Goal: Task Accomplishment & Management: Complete application form

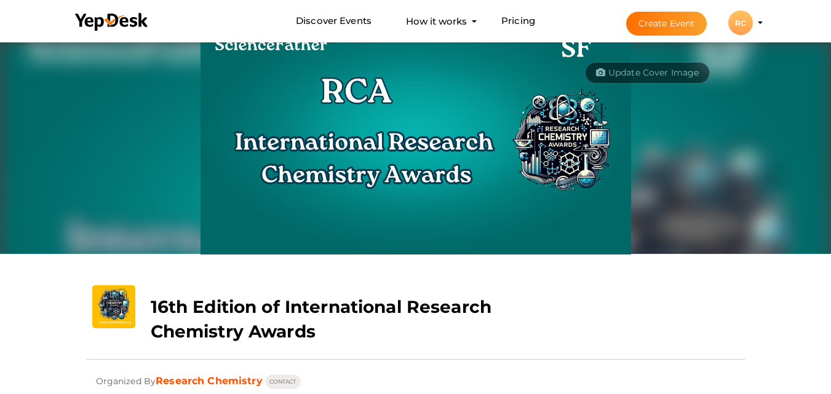
click at [663, 23] on button "Create Event" at bounding box center [666, 24] width 81 height 24
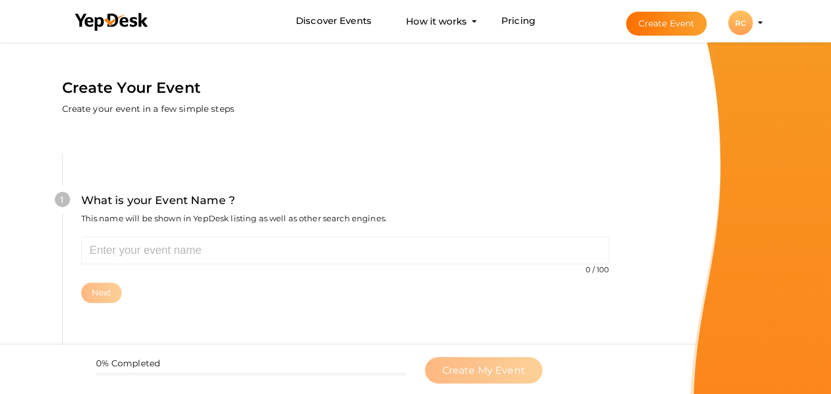
scroll to position [39, 0]
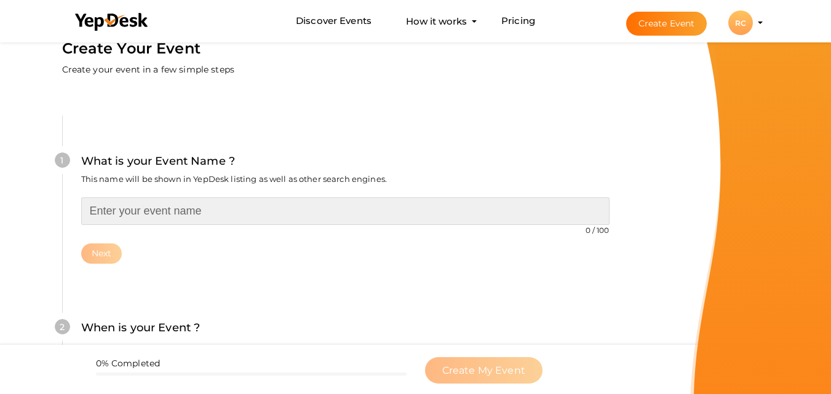
click at [185, 208] on input "text" at bounding box center [345, 212] width 529 height 28
click at [126, 219] on input "text" at bounding box center [345, 212] width 529 height 28
paste input "16th Edition of International Research Chemistry Awards"
click at [100, 212] on input "16th Edition of International Research Chemistry Awards" at bounding box center [345, 212] width 529 height 28
type input "17th Edition of International Research Chemistry Awards"
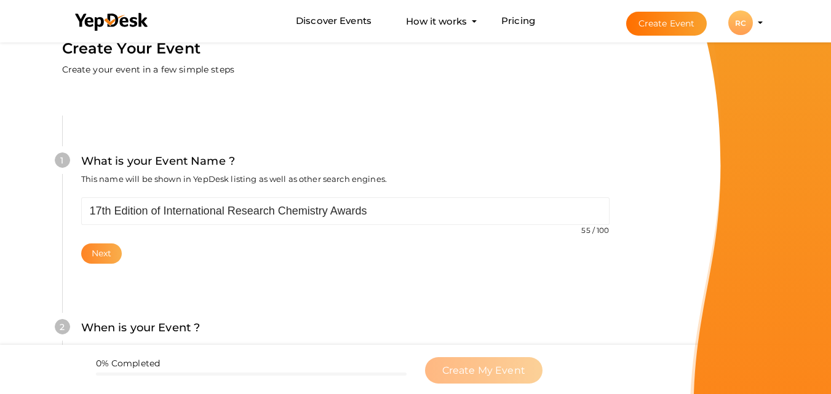
click at [99, 254] on button "Next" at bounding box center [101, 254] width 41 height 20
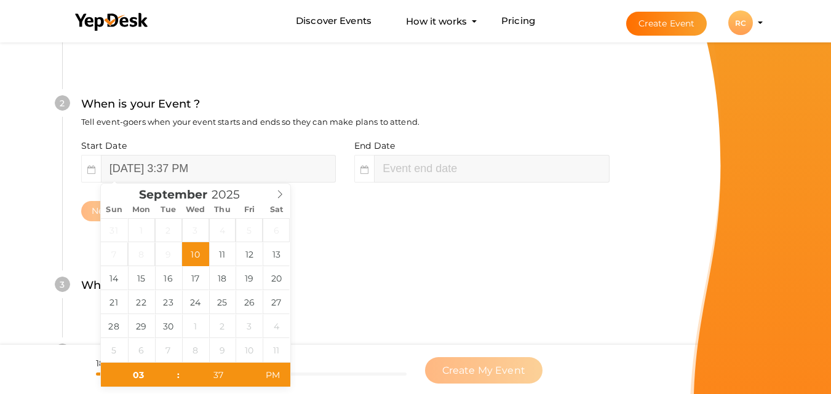
scroll to position [283, 0]
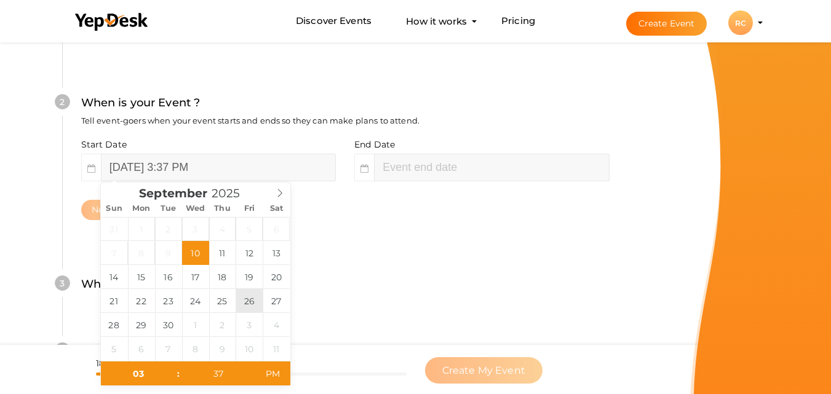
type input "September 26, 2025 3:37 PM"
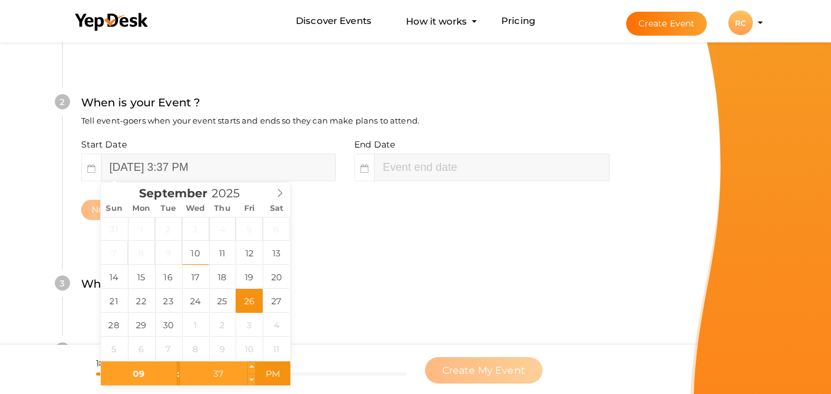
type input "09"
type input "September 26, 2025 9:37 PM"
click at [231, 379] on input "37" at bounding box center [218, 374] width 76 height 25
type input "00"
type input "[DATE] 9:00 AM"
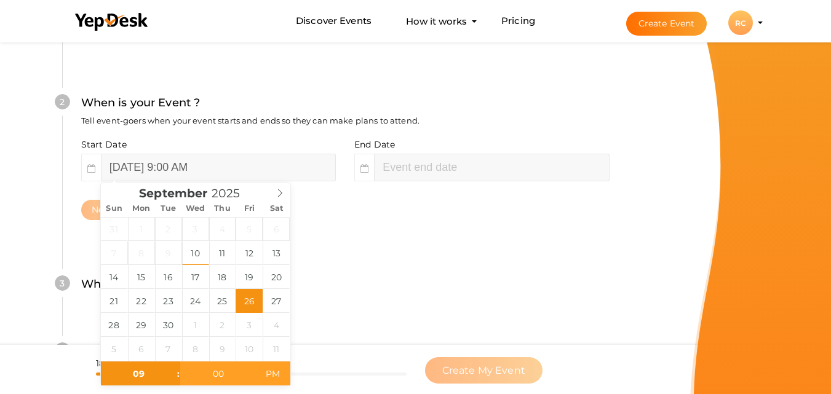
click at [274, 374] on span "PM" at bounding box center [273, 374] width 34 height 25
click at [479, 220] on div "Next" at bounding box center [345, 210] width 529 height 20
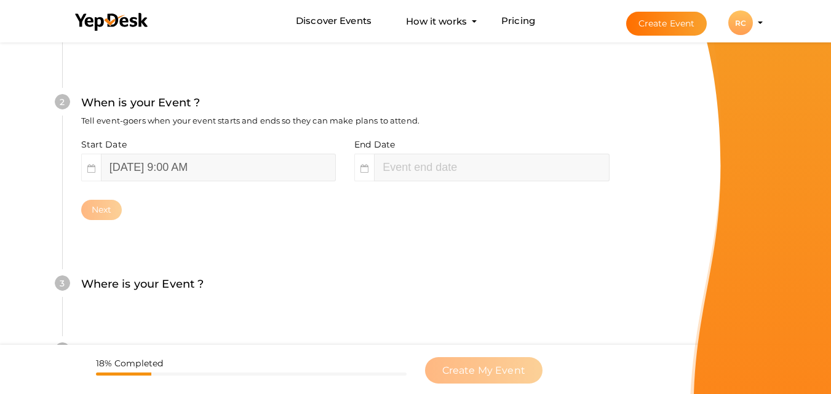
type input "11"
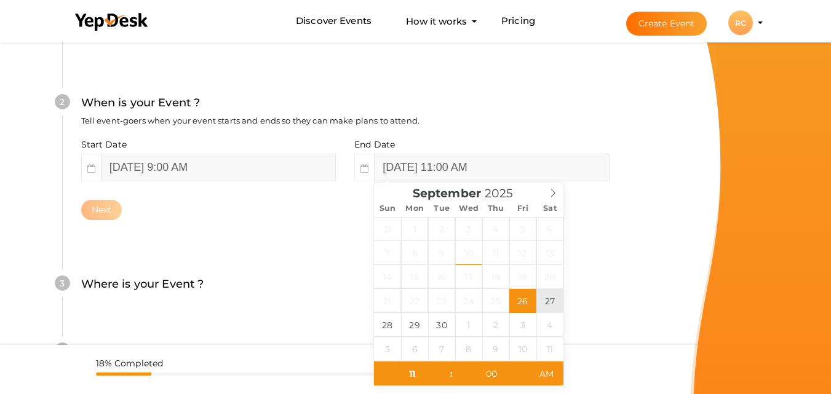
type input "September 27, 2025 11:00 AM"
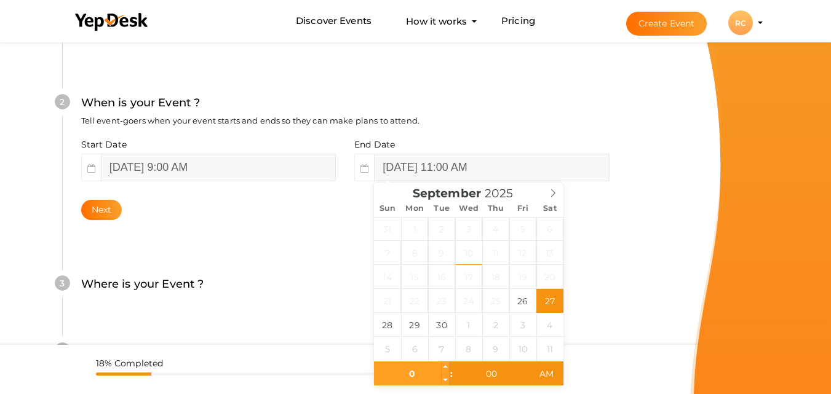
type input "05"
type input "[DATE] 5:00 PM"
click at [543, 368] on span "AM" at bounding box center [547, 374] width 34 height 25
click at [666, 257] on div "Create Your Event Create your event in a few simple steps What is your Event Na…" at bounding box center [345, 198] width 658 height 884
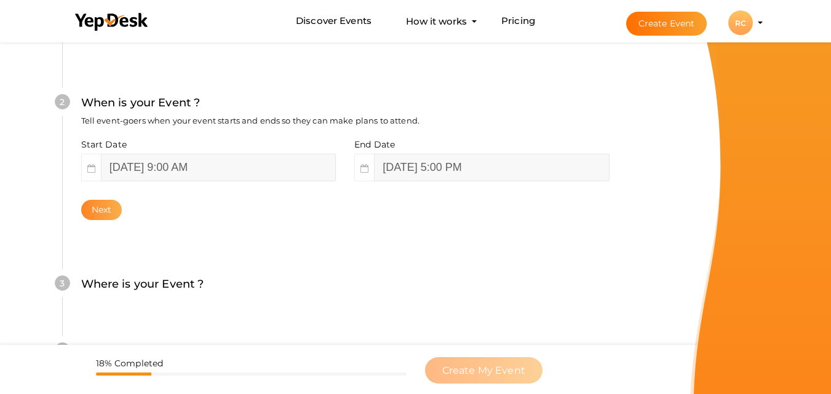
click at [99, 210] on button "Next" at bounding box center [101, 210] width 41 height 20
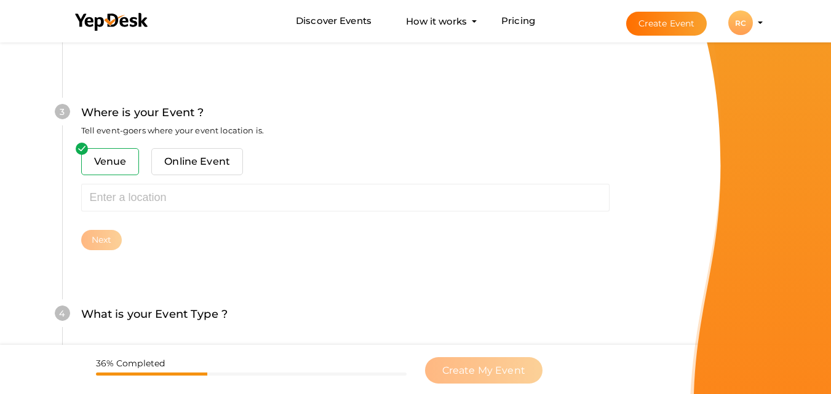
scroll to position [483, 0]
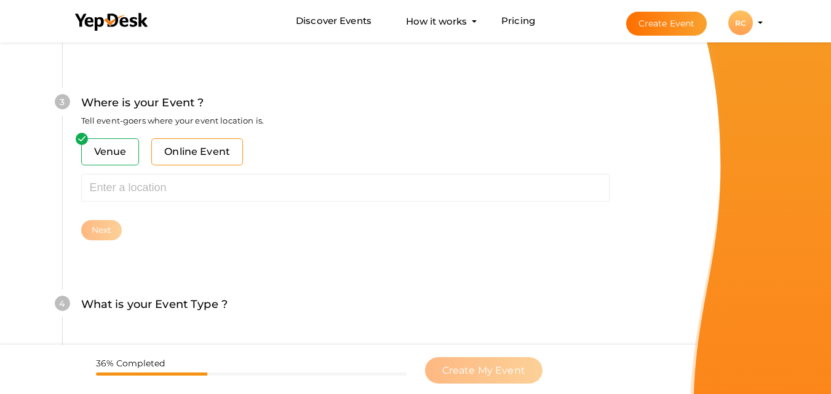
click at [171, 153] on span "Online Event" at bounding box center [197, 151] width 92 height 27
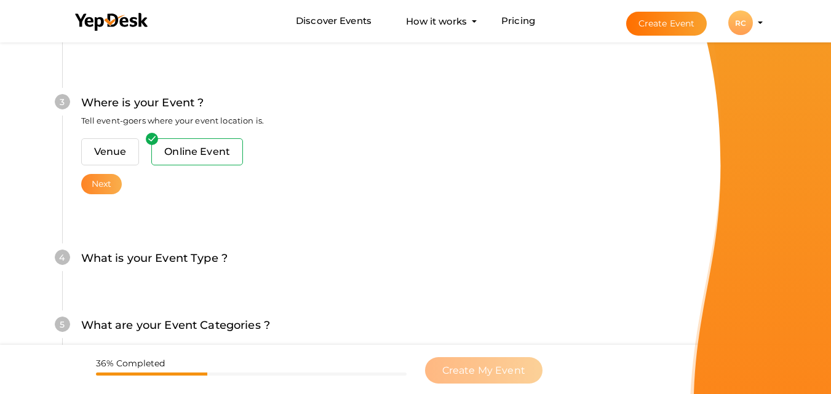
click at [97, 182] on button "Next" at bounding box center [101, 184] width 41 height 20
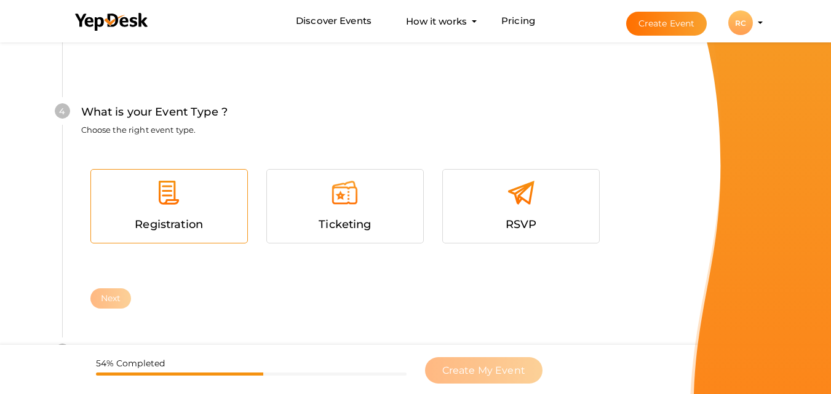
scroll to position [657, 0]
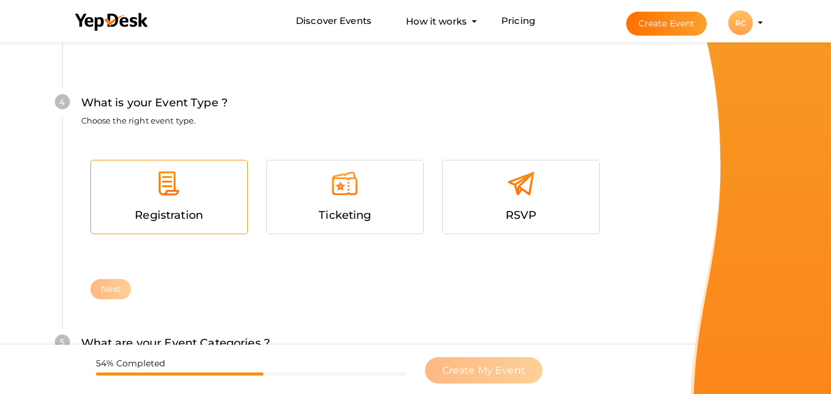
click at [192, 204] on div at bounding box center [169, 188] width 138 height 37
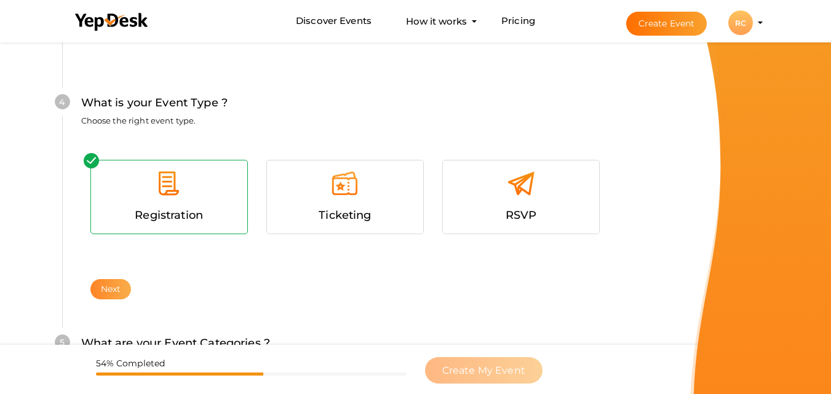
click at [120, 294] on button "Next" at bounding box center [110, 289] width 41 height 20
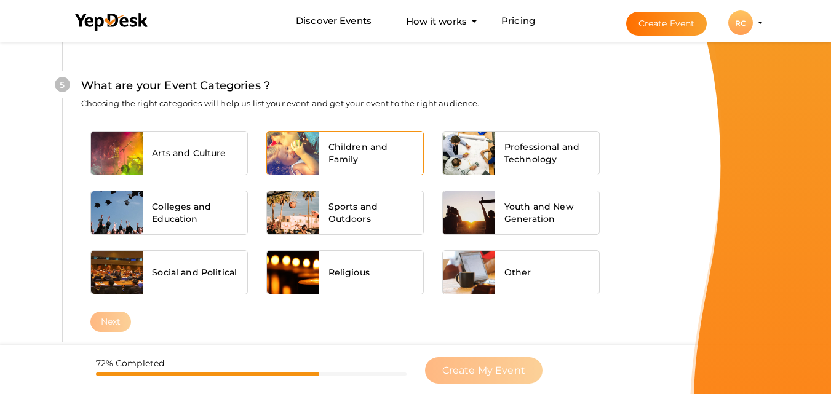
scroll to position [916, 0]
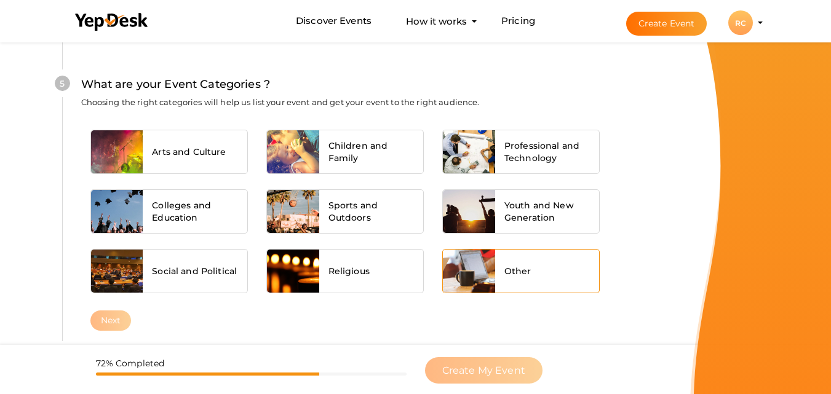
click at [538, 271] on div "Other" at bounding box center [547, 271] width 105 height 43
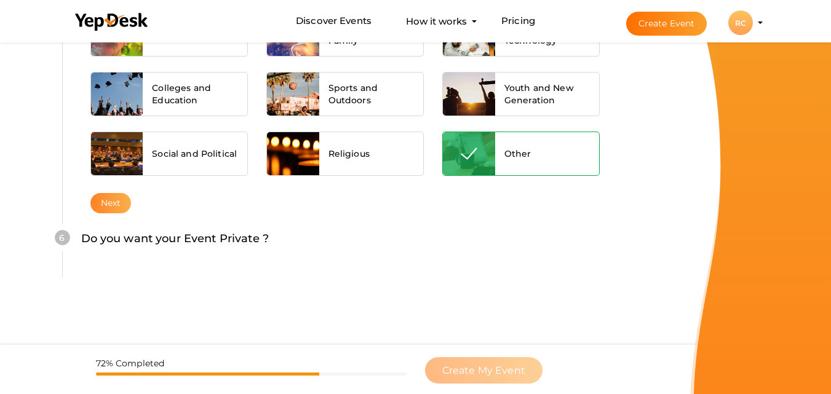
click at [116, 206] on button "Next" at bounding box center [110, 203] width 41 height 20
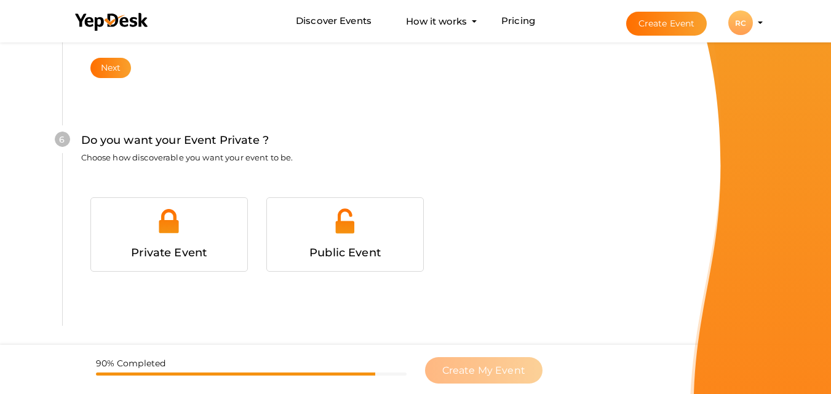
scroll to position [1188, 0]
click at [335, 242] on div "Public Event" at bounding box center [345, 234] width 138 height 55
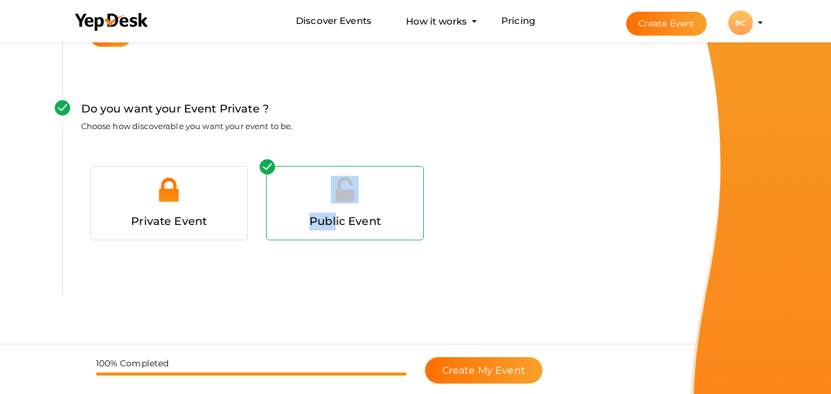
scroll to position [1235, 0]
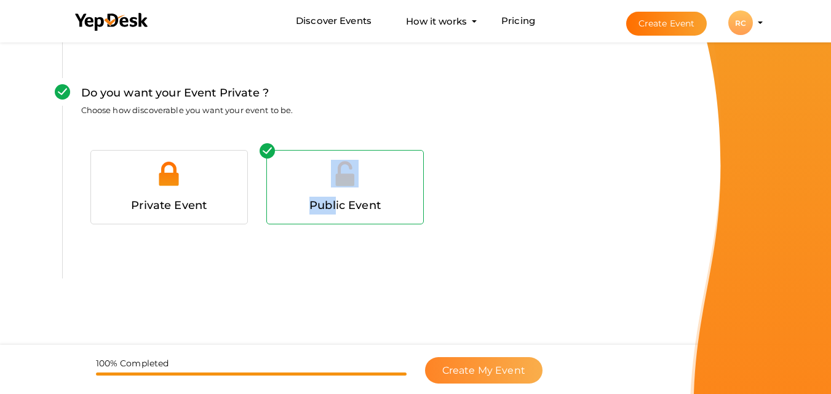
click at [489, 367] on span "Create My Event" at bounding box center [483, 371] width 83 height 12
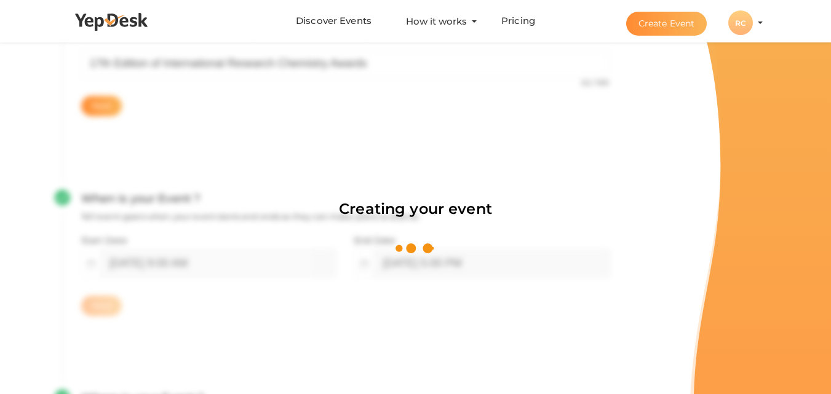
scroll to position [185, 0]
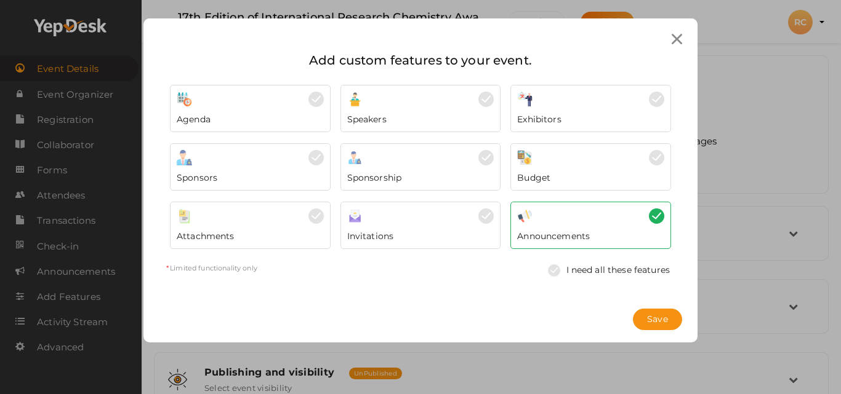
click at [578, 106] on div at bounding box center [590, 99] width 147 height 15
click at [598, 236] on div "Announcements" at bounding box center [590, 233] width 147 height 18
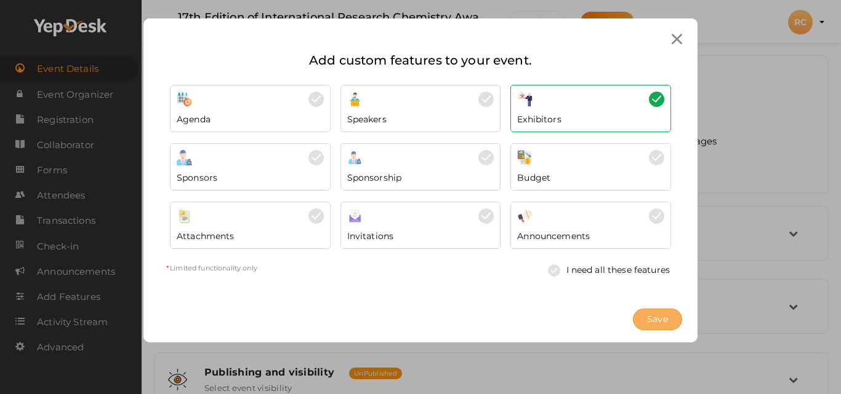
click at [657, 319] on span "Save" at bounding box center [657, 319] width 21 height 13
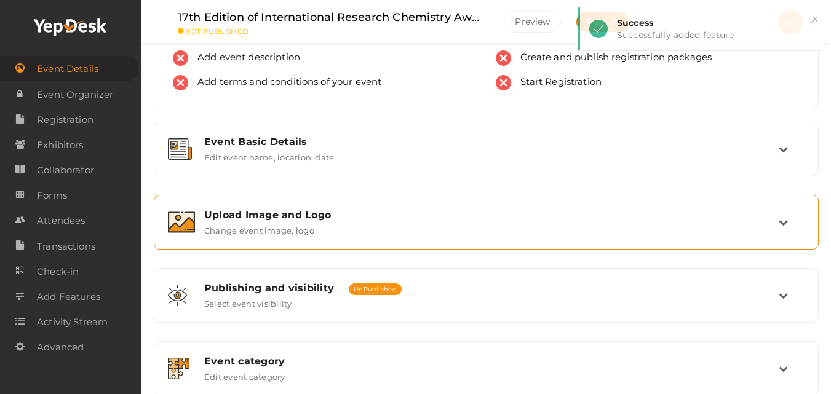
scroll to position [79, 0]
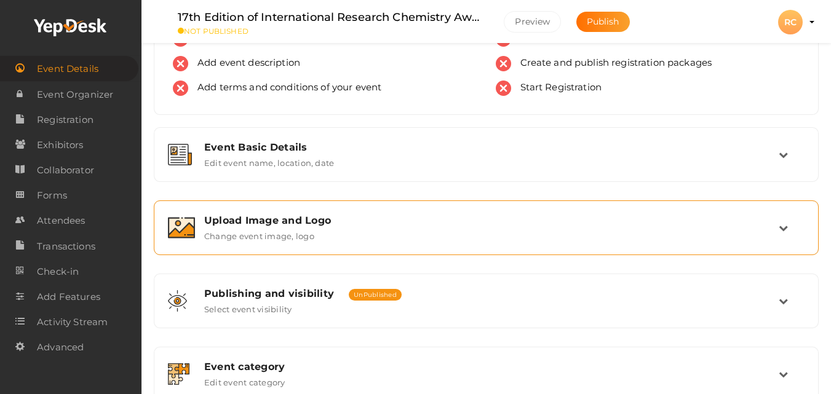
click at [289, 221] on div "Upload Image and Logo" at bounding box center [491, 221] width 575 height 12
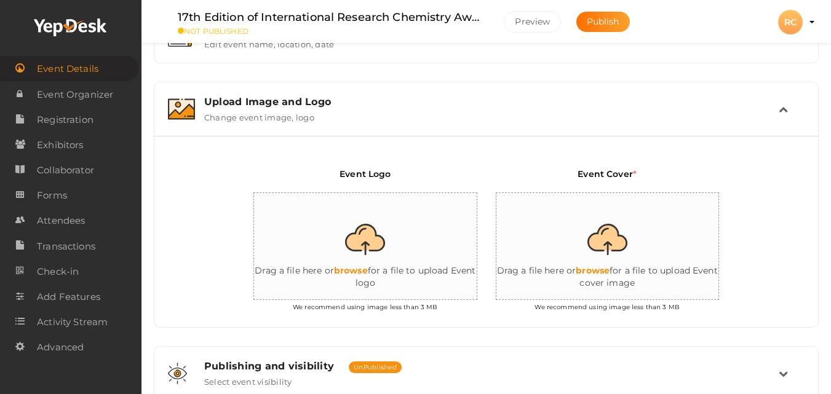
scroll to position [263, 0]
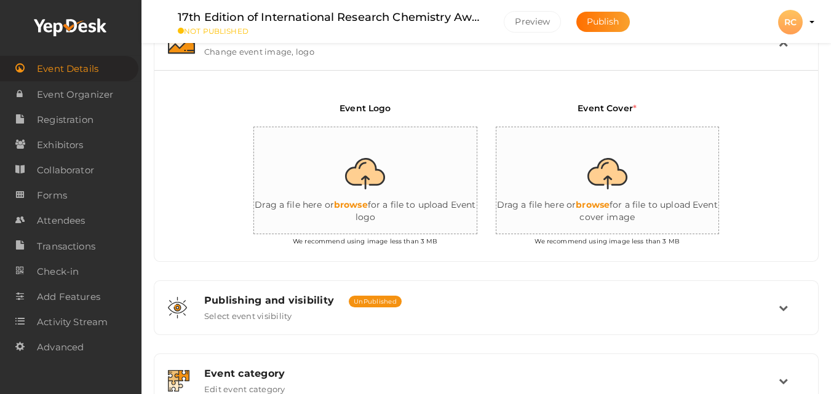
click at [359, 189] on input "file" at bounding box center [377, 181] width 246 height 108
type input "C:\fakepath\Logo.png"
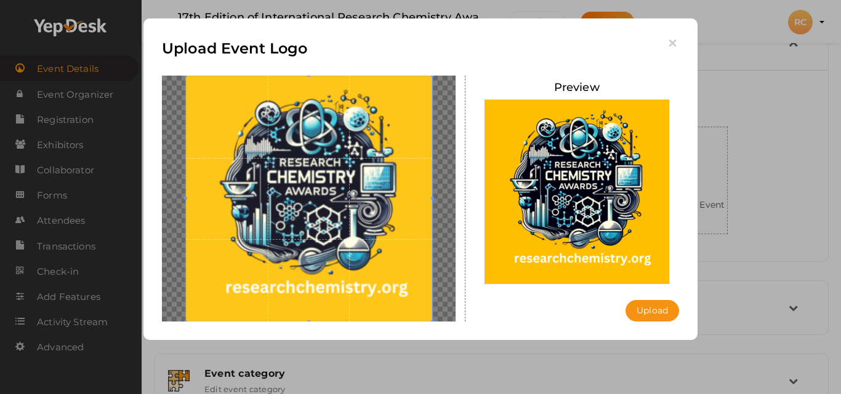
click at [645, 306] on button "Upload" at bounding box center [652, 311] width 54 height 22
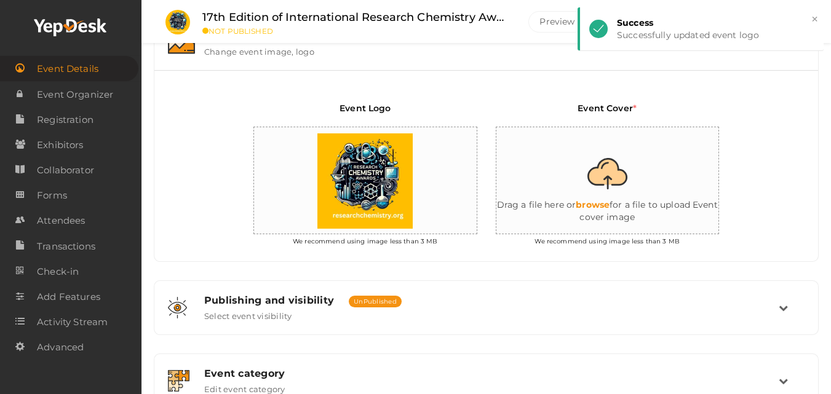
click at [600, 204] on input "file" at bounding box center [620, 181] width 246 height 108
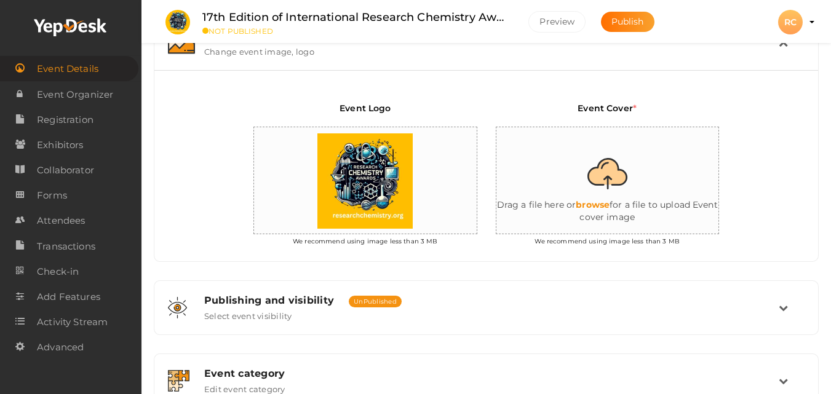
click at [601, 202] on input "file" at bounding box center [620, 181] width 246 height 108
type input "C:\fakepath\Chemistry Banner.png"
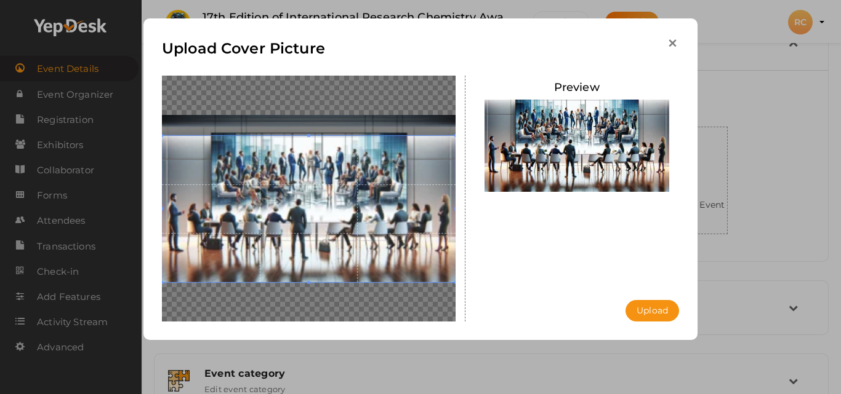
click at [672, 43] on icon "button" at bounding box center [672, 43] width 13 height 13
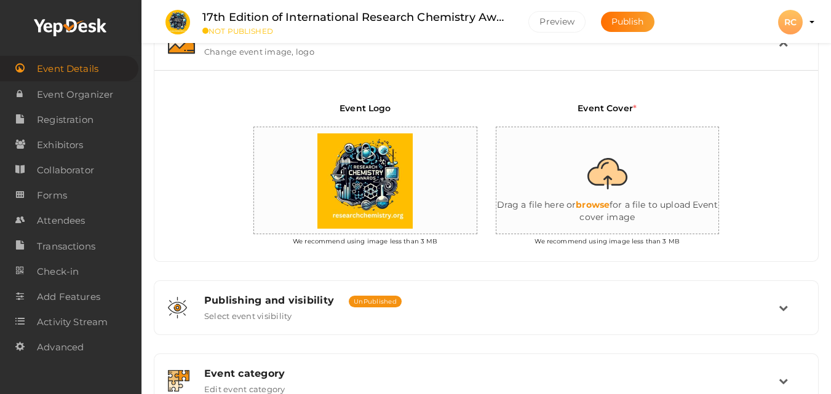
click at [609, 200] on input "file" at bounding box center [620, 181] width 246 height 108
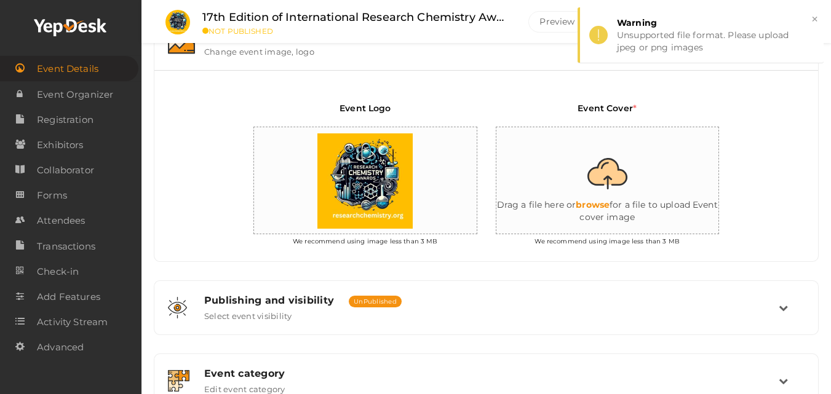
click at [613, 201] on input "file" at bounding box center [620, 181] width 246 height 108
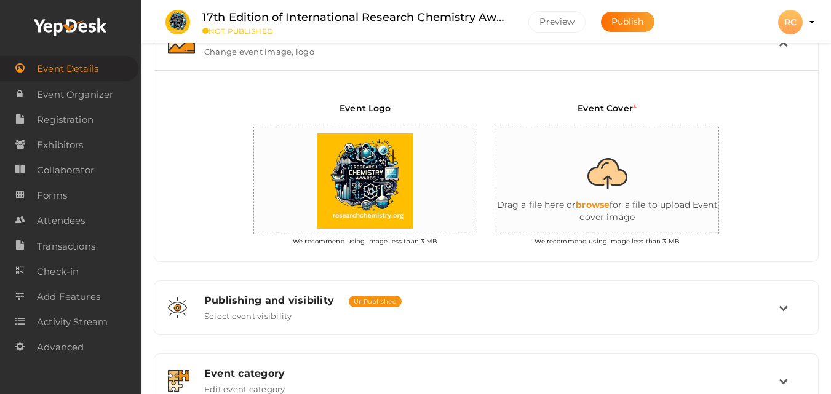
type input "C:\fakepath\Research Chemistry.png"
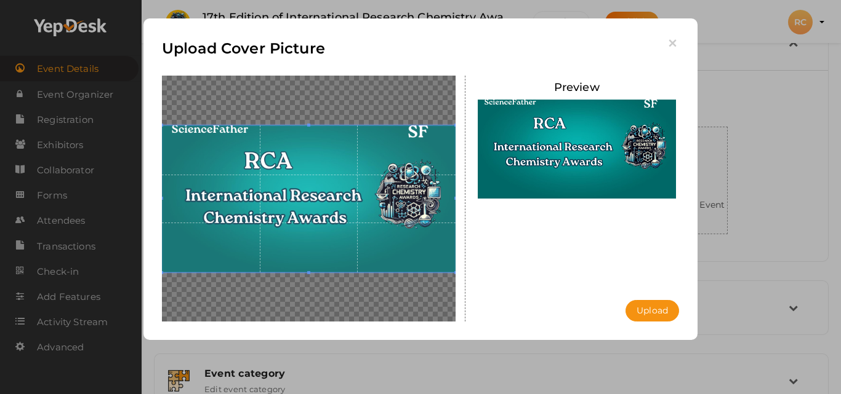
drag, startPoint x: 658, startPoint y: 310, endPoint x: 840, endPoint y: 356, distance: 188.0
click at [658, 310] on button "Upload" at bounding box center [652, 311] width 54 height 22
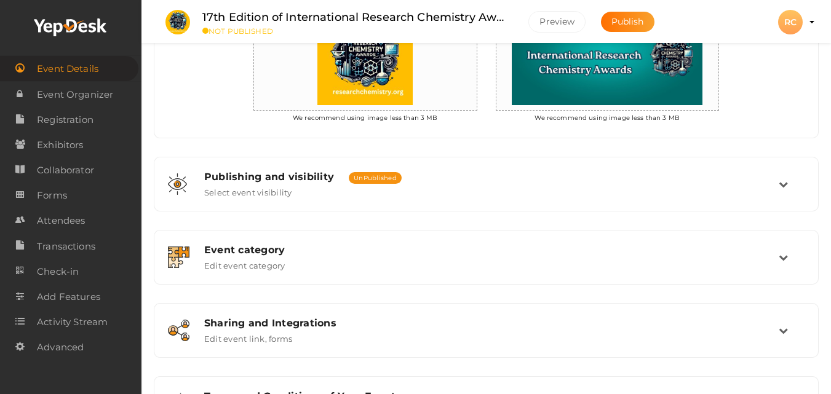
scroll to position [209, 0]
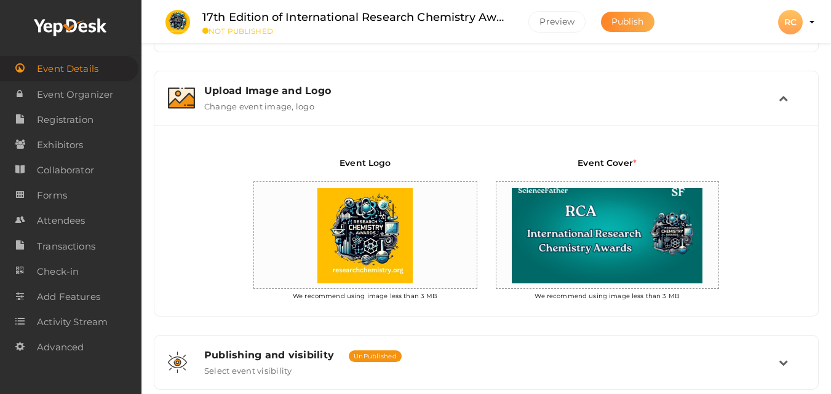
click at [634, 22] on span "Publish" at bounding box center [628, 21] width 33 height 11
click at [571, 26] on button "Preview" at bounding box center [557, 22] width 57 height 22
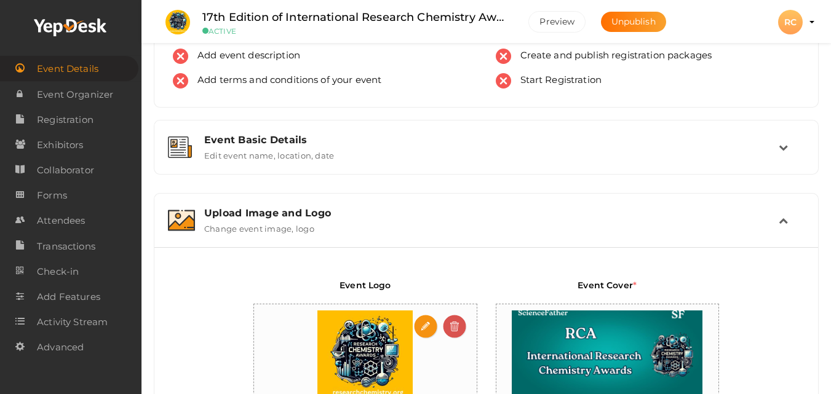
scroll to position [86, 0]
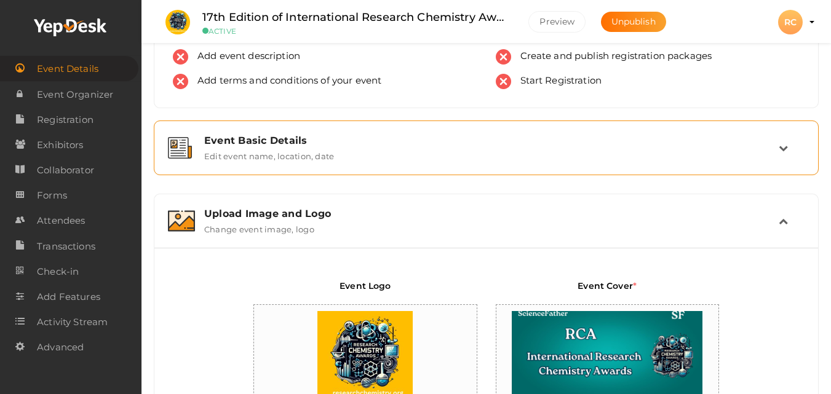
click at [290, 145] on div "Event Basic Details" at bounding box center [491, 141] width 575 height 12
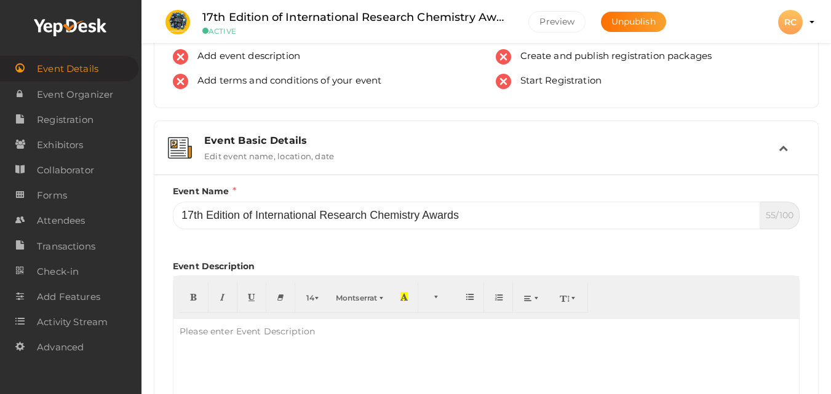
scroll to position [147, 0]
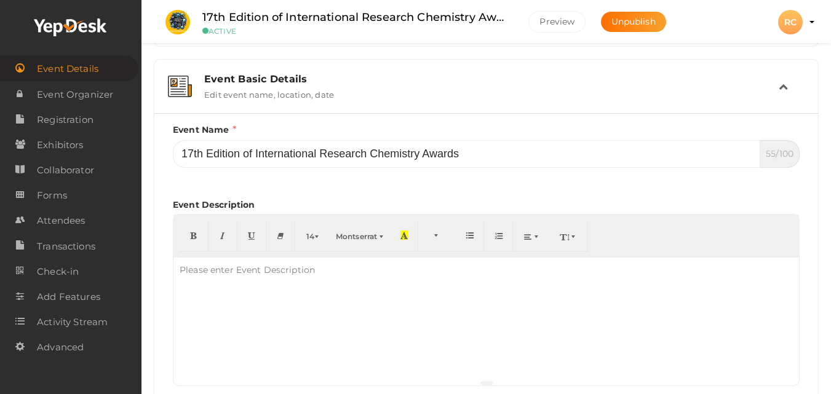
click at [261, 289] on div at bounding box center [487, 319] width 626 height 123
paste div
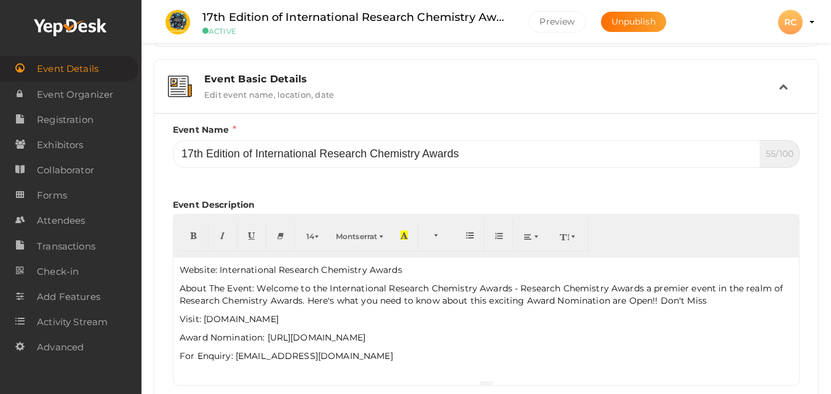
click at [268, 356] on p "For Enquiry: contact@researchchemistry.org" at bounding box center [486, 356] width 613 height 12
click at [276, 326] on div "Website: International Research Chemistry Awards About The Event: Welcome to t…" at bounding box center [487, 319] width 626 height 123
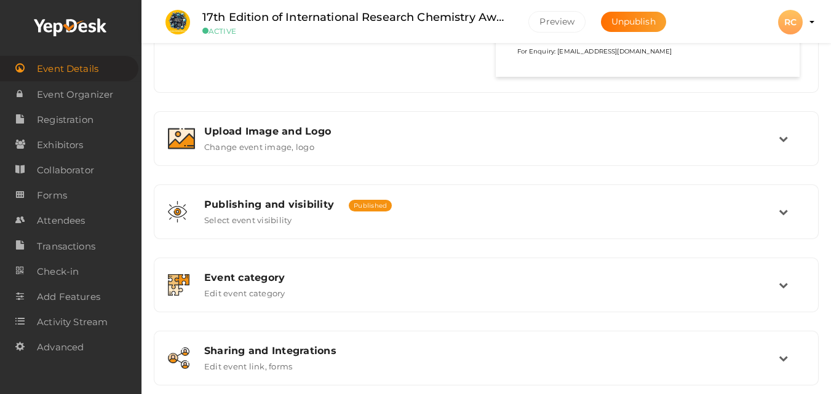
scroll to position [824, 0]
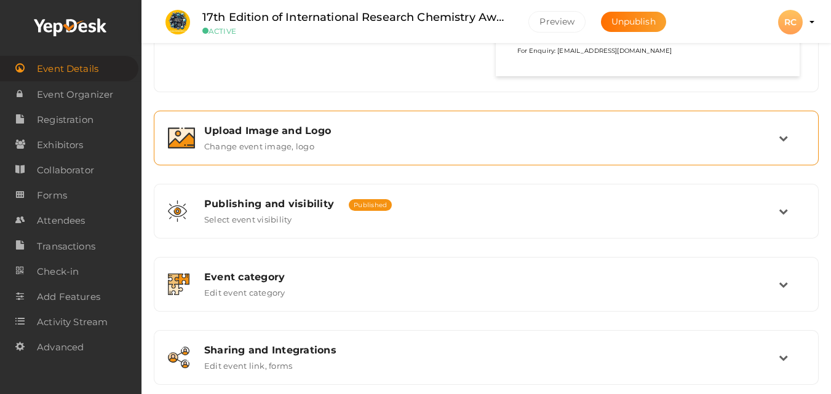
click at [305, 132] on div "Upload Image and Logo" at bounding box center [491, 131] width 575 height 12
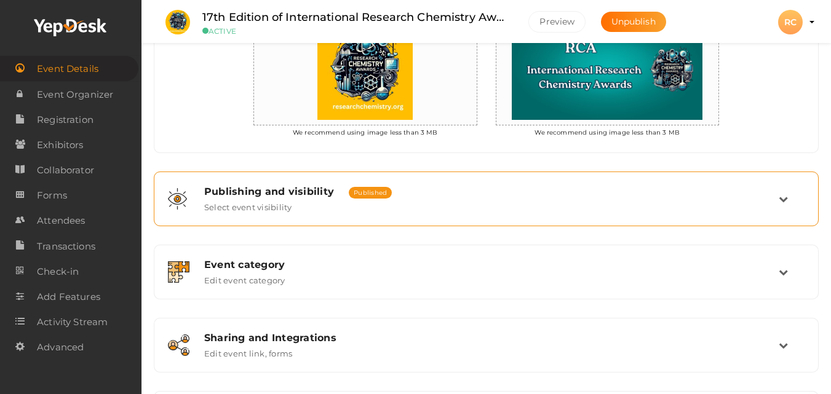
scroll to position [455, 0]
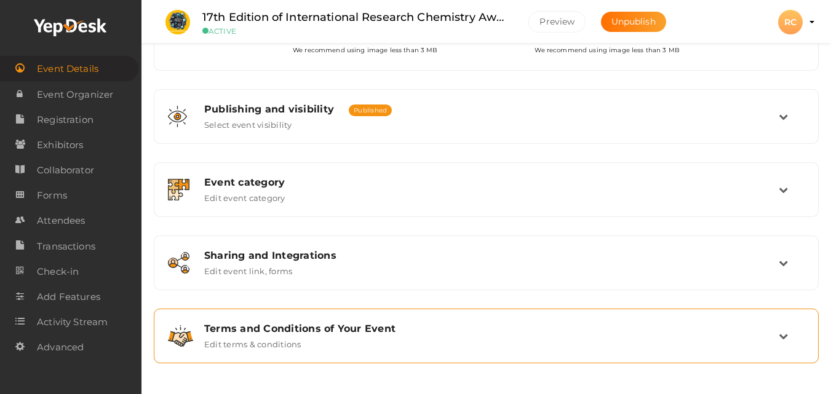
click at [332, 336] on div "Terms and Conditions of Your Event Edit terms & conditions" at bounding box center [487, 336] width 584 height 26
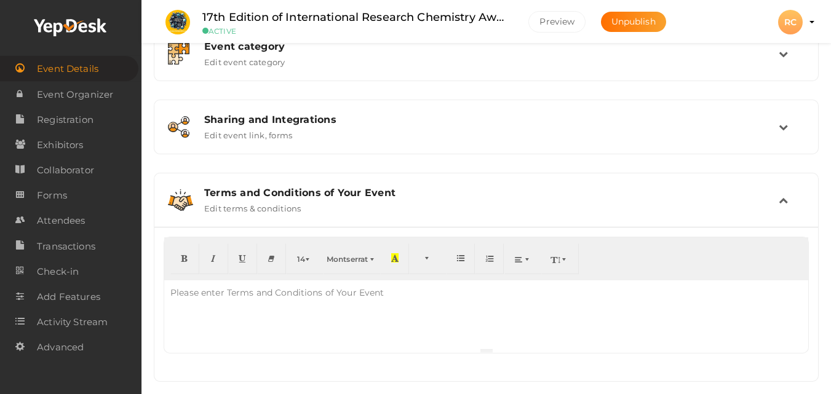
scroll to position [418, 0]
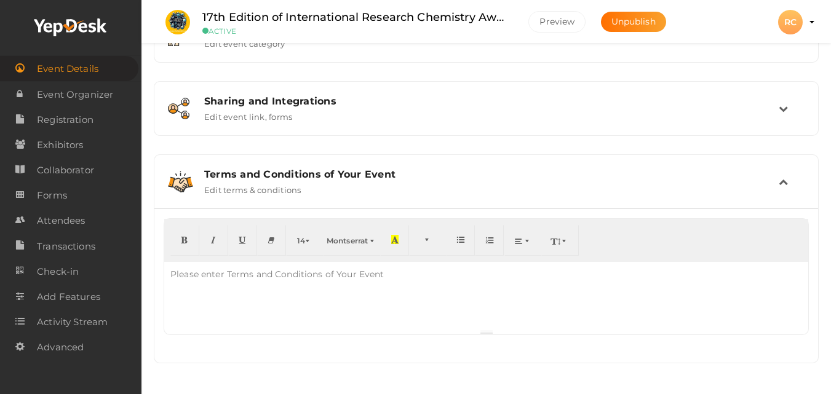
click at [223, 303] on div at bounding box center [486, 296] width 644 height 68
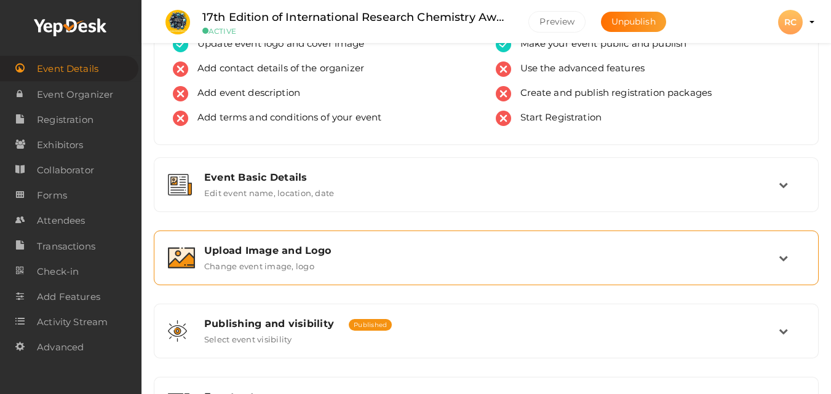
scroll to position [0, 0]
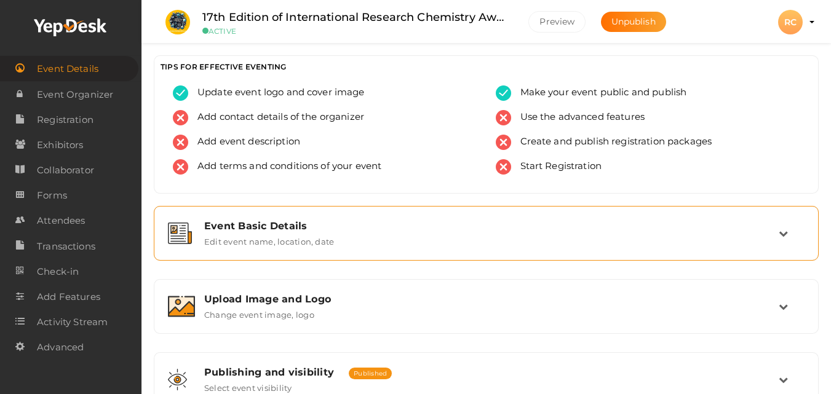
click at [346, 242] on div "Event Basic Details Edit event name, location, date" at bounding box center [487, 233] width 584 height 26
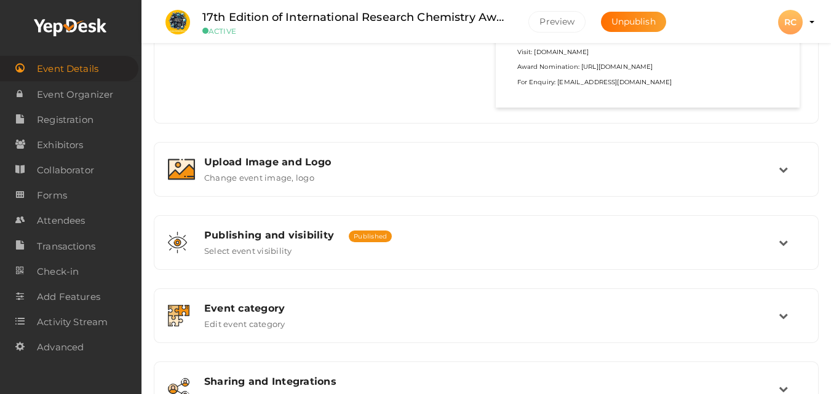
scroll to position [919, 0]
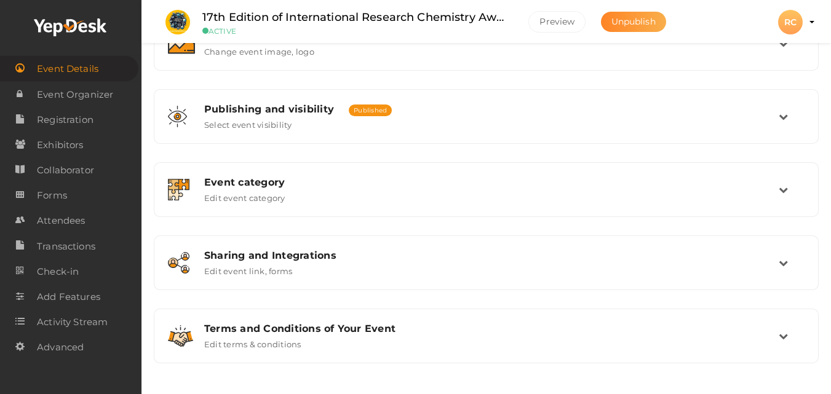
click at [637, 24] on span "Unpublish" at bounding box center [634, 21] width 44 height 11
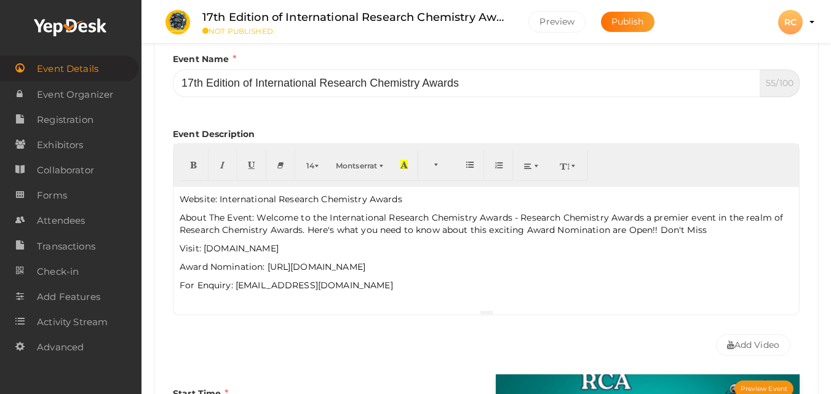
scroll to position [180, 0]
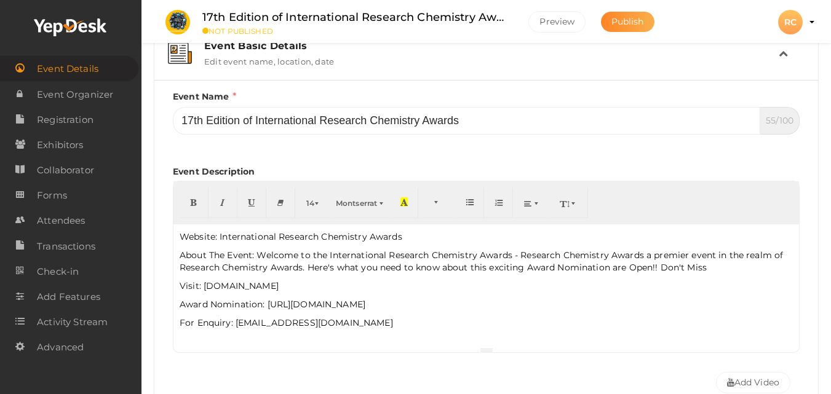
click at [641, 26] on span "Publish" at bounding box center [628, 21] width 33 height 11
click at [563, 25] on button "Preview" at bounding box center [557, 22] width 57 height 22
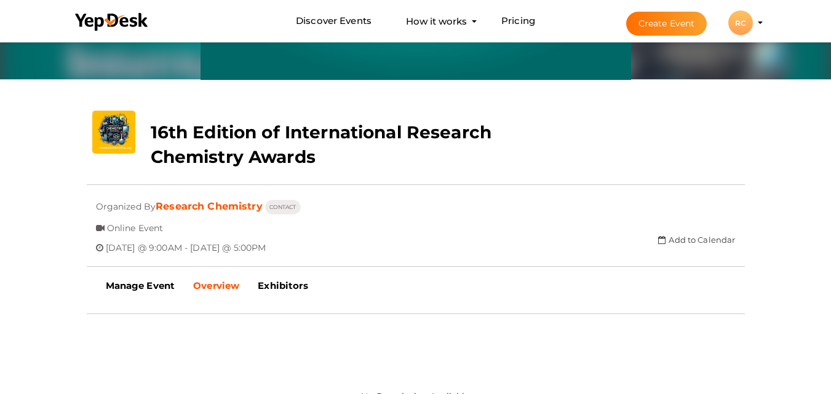
scroll to position [101, 0]
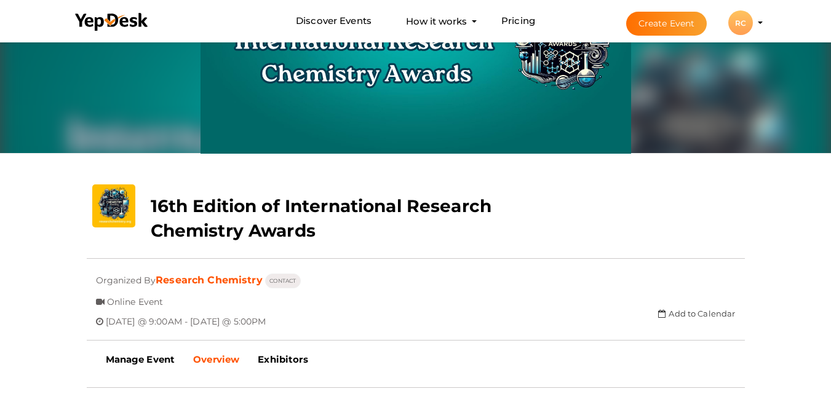
click at [753, 22] on profile-pic "RC" at bounding box center [741, 22] width 25 height 9
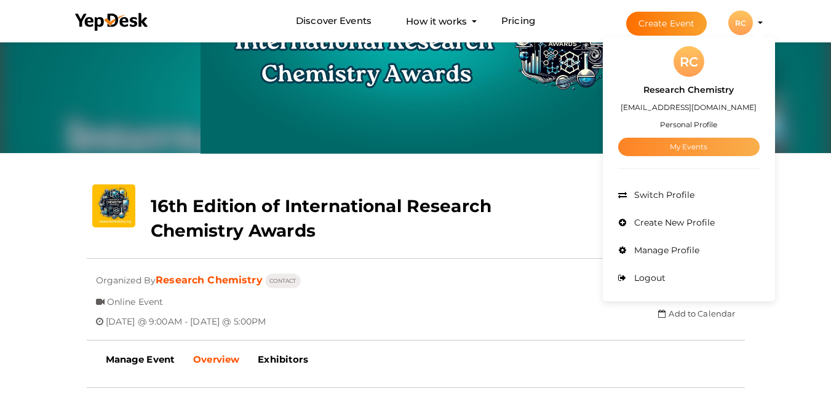
click at [703, 143] on link "My Events" at bounding box center [689, 147] width 142 height 18
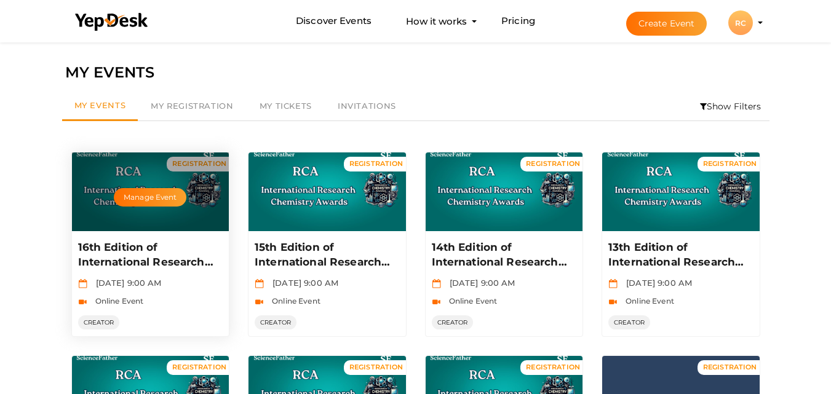
click at [95, 178] on div "Manage Event" at bounding box center [151, 192] width 158 height 79
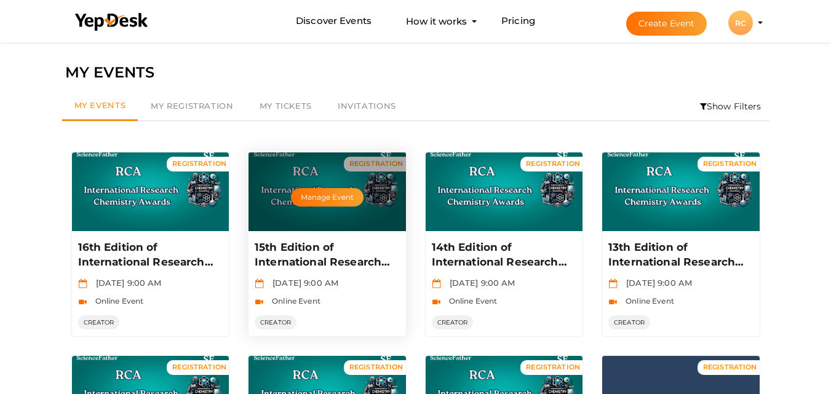
click at [297, 249] on p "15th Edition of International Research Chemistry Awards" at bounding box center [326, 256] width 142 height 30
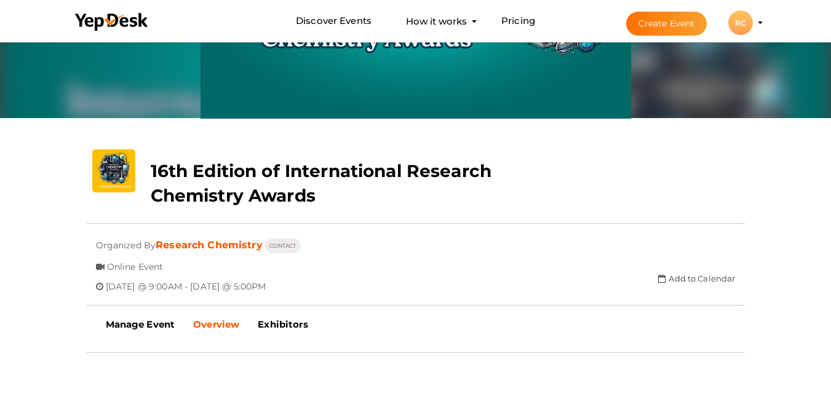
scroll to position [162, 0]
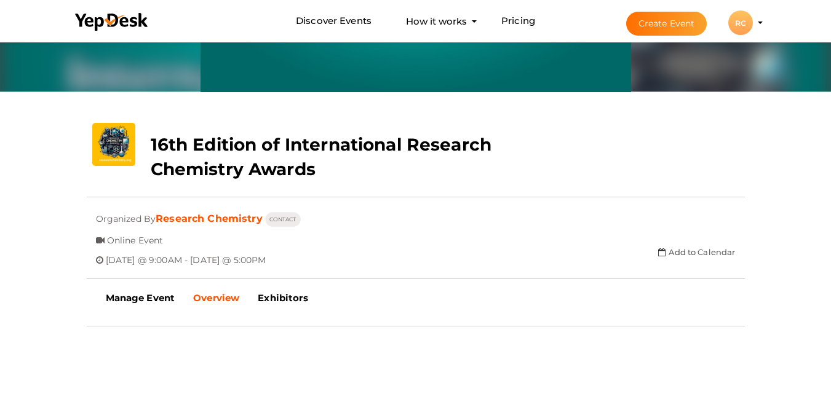
click at [224, 154] on b "16th Edition of International Research Chemistry Awards" at bounding box center [321, 157] width 341 height 46
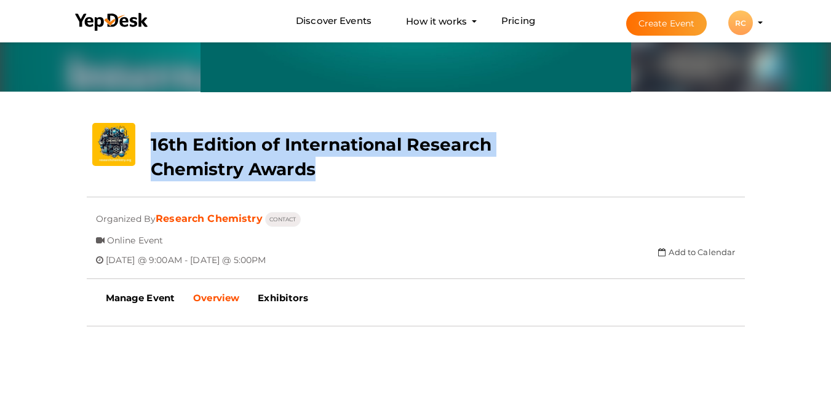
click at [224, 154] on b "16th Edition of International Research Chemistry Awards" at bounding box center [321, 157] width 341 height 46
copy div "16th Edition of International Research Chemistry Awards"
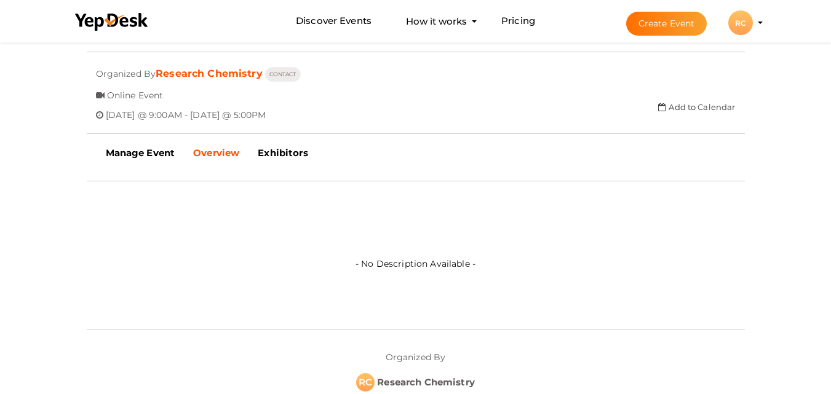
scroll to position [246, 0]
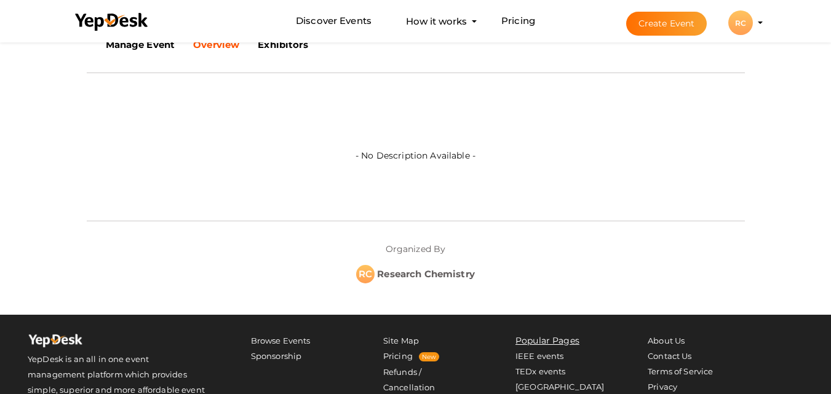
scroll to position [447, 0]
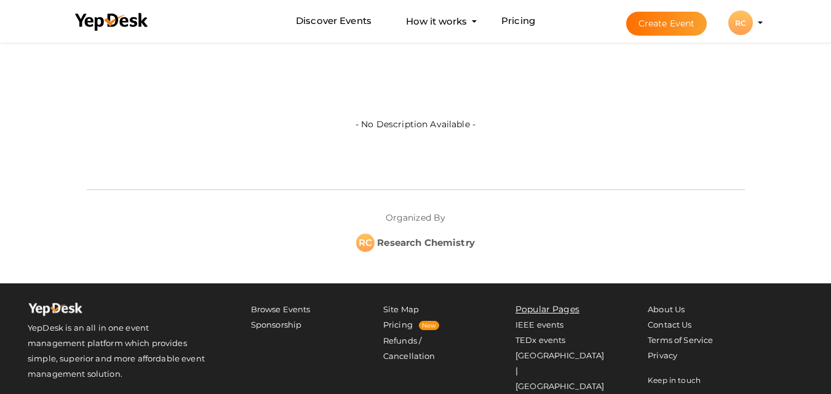
click at [307, 131] on div "- No Description Available -" at bounding box center [416, 95] width 640 height 82
click at [271, 108] on div "- No Description Available -" at bounding box center [416, 95] width 640 height 82
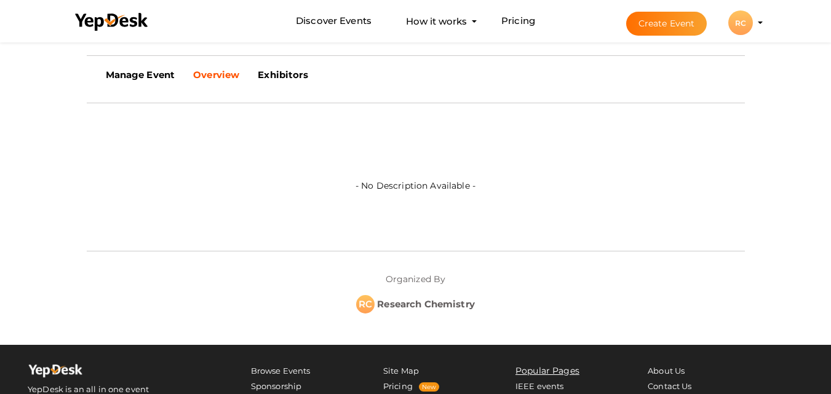
click at [225, 192] on div "- No Description Available -" at bounding box center [416, 157] width 640 height 82
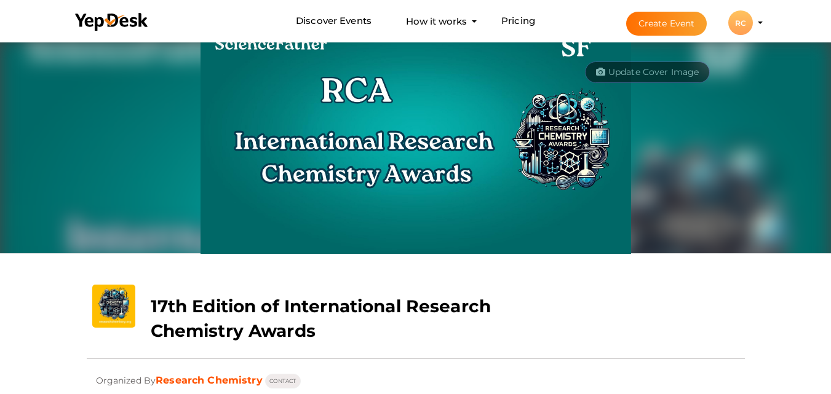
scroll to position [0, 0]
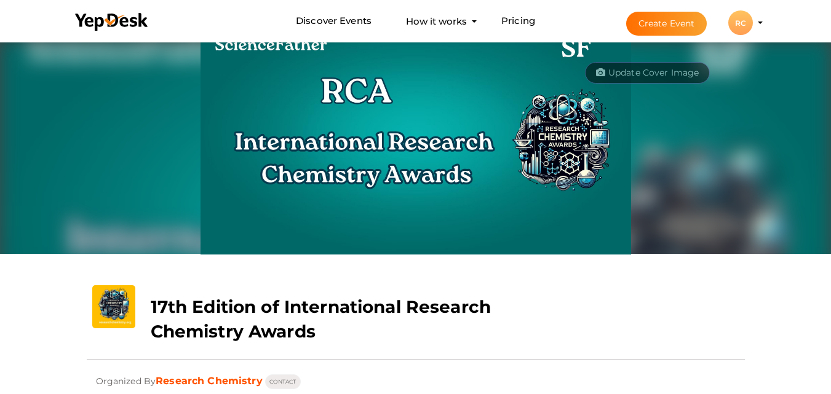
click at [678, 24] on button "Create Event" at bounding box center [666, 24] width 81 height 24
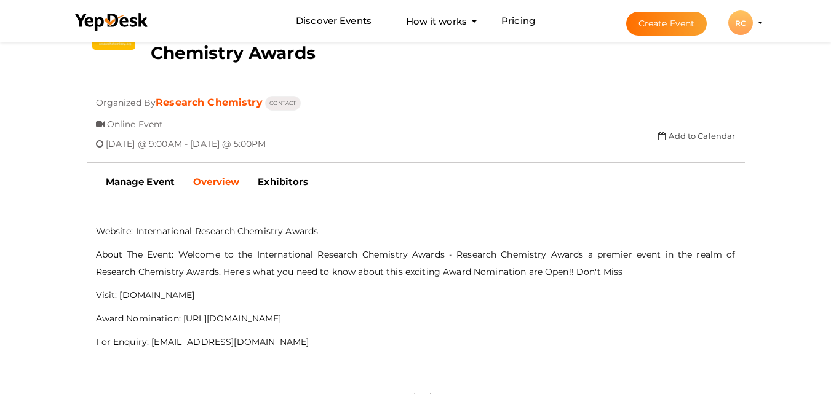
scroll to position [369, 0]
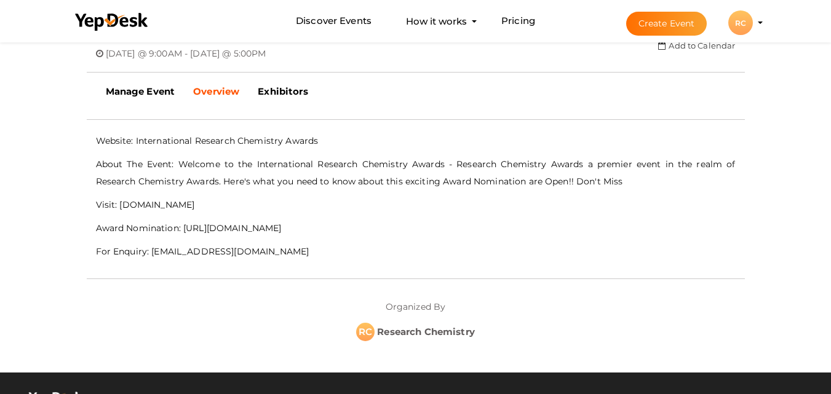
drag, startPoint x: 97, startPoint y: 138, endPoint x: 306, endPoint y: 251, distance: 238.1
click at [306, 251] on div "Website: International Research Chemistry Awards About The Event: Welcome to th…" at bounding box center [416, 196] width 640 height 128
copy div "Website: International Research Chemistry Awards About The Event: Welcome to th…"
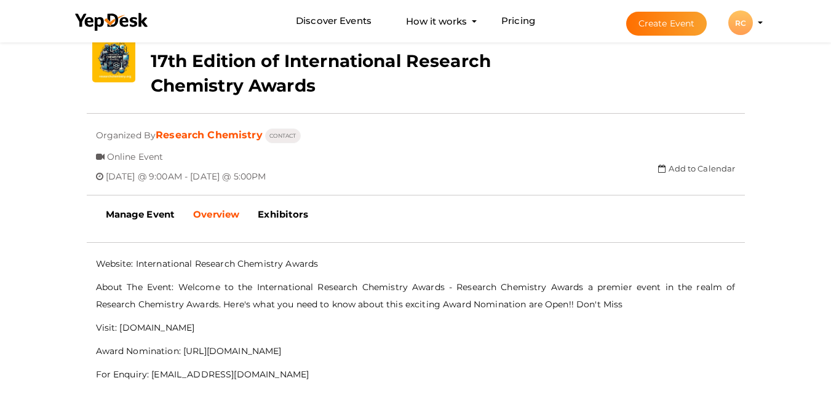
scroll to position [308, 0]
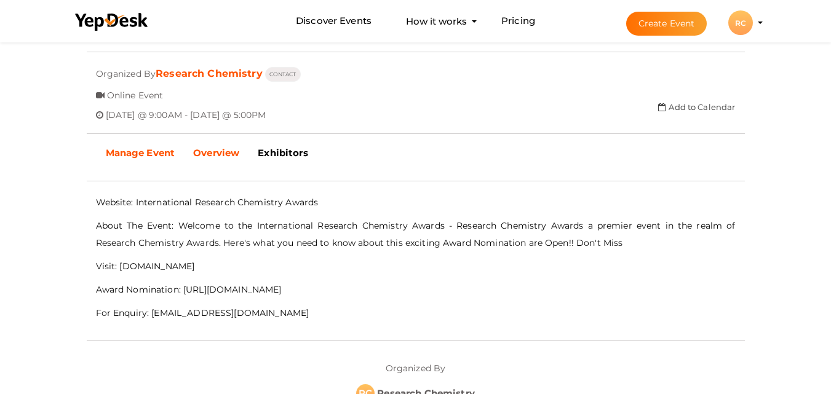
click at [156, 152] on b "Manage Event" at bounding box center [141, 153] width 70 height 12
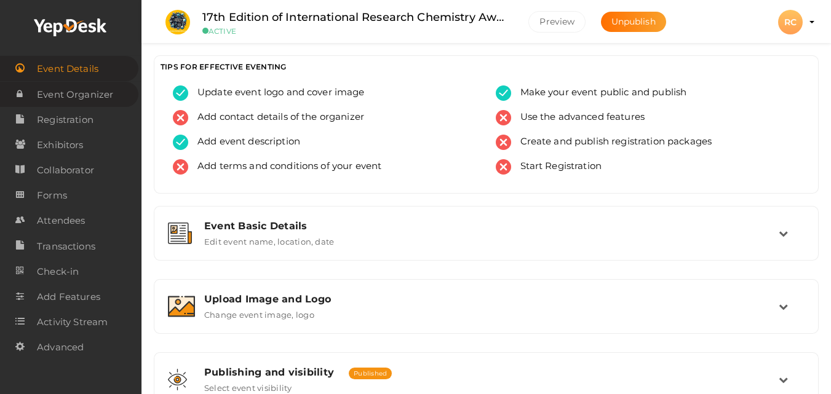
click at [62, 97] on span "Event Organizer" at bounding box center [75, 94] width 76 height 25
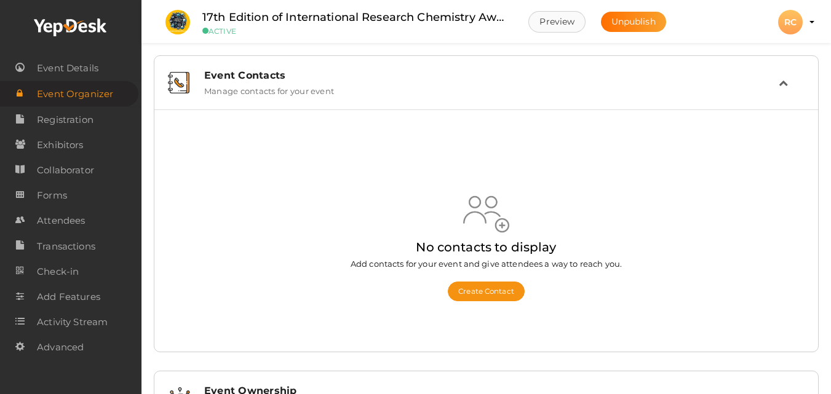
click at [551, 22] on button "Preview" at bounding box center [557, 22] width 57 height 22
